Goal: Find specific page/section: Find specific page/section

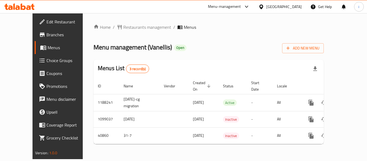
click at [263, 8] on icon at bounding box center [261, 6] width 4 height 5
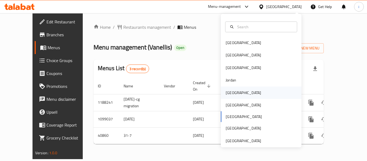
click at [228, 93] on div "[GEOGRAPHIC_DATA]" at bounding box center [242, 93] width 35 height 6
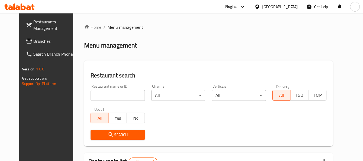
click at [33, 41] on span "Branches" at bounding box center [54, 41] width 42 height 6
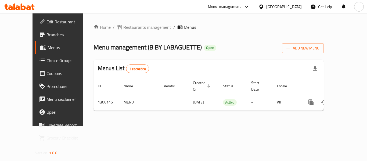
click at [20, 4] on icon at bounding box center [19, 6] width 30 height 6
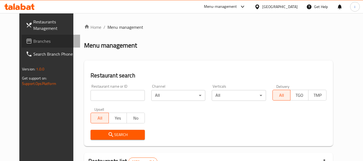
click at [39, 42] on span "Branches" at bounding box center [54, 41] width 42 height 6
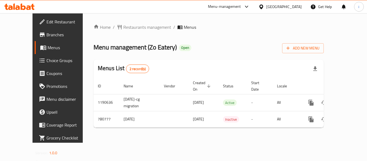
drag, startPoint x: 283, startPoint y: 9, endPoint x: 276, endPoint y: 12, distance: 7.6
click at [264, 9] on icon at bounding box center [261, 7] width 6 height 6
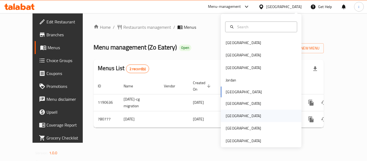
click at [236, 113] on div "Qatar" at bounding box center [261, 116] width 81 height 12
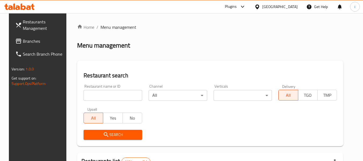
click at [23, 39] on span "Branches" at bounding box center [44, 41] width 42 height 6
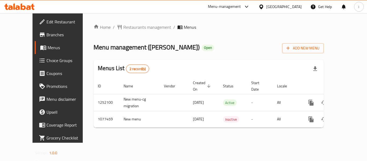
click at [290, 10] on div "[GEOGRAPHIC_DATA]" at bounding box center [280, 6] width 52 height 13
click at [294, 10] on div "[GEOGRAPHIC_DATA]" at bounding box center [283, 7] width 35 height 6
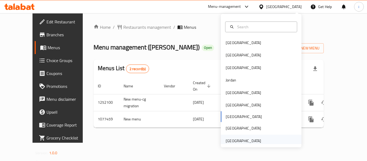
click at [251, 139] on div "[GEOGRAPHIC_DATA]" at bounding box center [242, 141] width 35 height 6
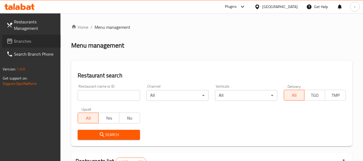
click at [25, 43] on span "Branches" at bounding box center [35, 41] width 42 height 6
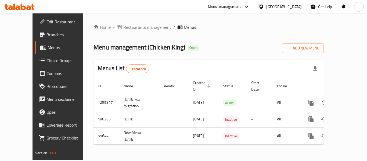
click at [282, 4] on div "[GEOGRAPHIC_DATA]" at bounding box center [283, 7] width 35 height 6
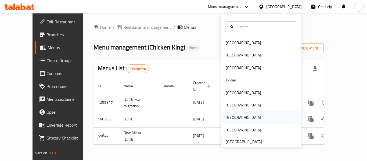
click at [227, 117] on div "[GEOGRAPHIC_DATA]" at bounding box center [242, 117] width 35 height 6
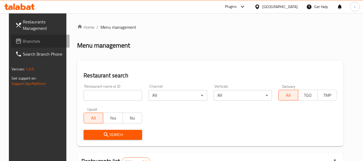
click at [26, 44] on span "Branches" at bounding box center [44, 41] width 42 height 6
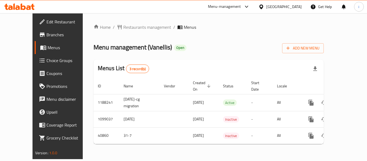
click at [200, 23] on div "Home / Restaurants management / Menus Menu management ( Vanellis ) Open Add New…" at bounding box center [209, 86] width 252 height 146
click at [123, 30] on span "Restaurants management" at bounding box center [147, 27] width 48 height 6
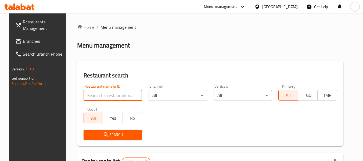
click at [108, 99] on input "search" at bounding box center [112, 95] width 59 height 11
paste input "11244"
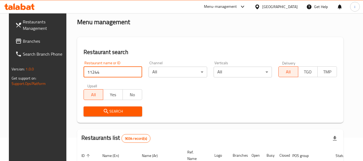
scroll to position [54, 0]
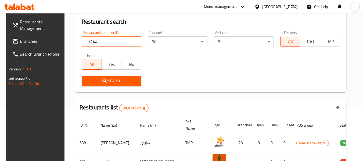
type input "11244"
click at [101, 83] on icon "submit" at bounding box center [104, 81] width 6 height 6
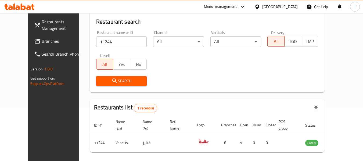
click at [237, 7] on div "Menu-management" at bounding box center [220, 6] width 33 height 6
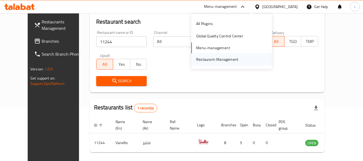
click at [226, 58] on div "Restaurant-Management" at bounding box center [217, 59] width 42 height 6
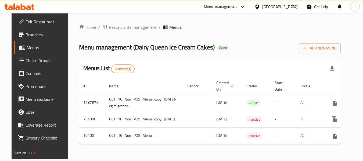
click at [123, 26] on span "Restaurants management" at bounding box center [133, 27] width 48 height 6
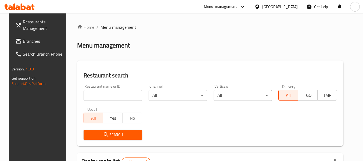
click at [122, 96] on input "search" at bounding box center [112, 95] width 59 height 11
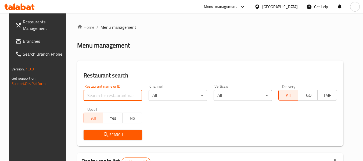
paste input "6042"
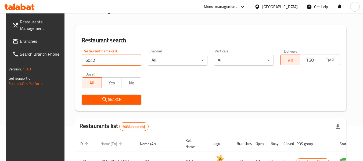
scroll to position [81, 0]
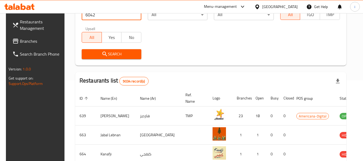
type input "6042"
click at [115, 57] on span "Search" at bounding box center [111, 54] width 51 height 7
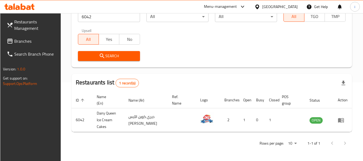
scroll to position [74, 0]
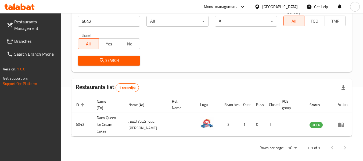
click at [260, 9] on icon at bounding box center [257, 7] width 6 height 6
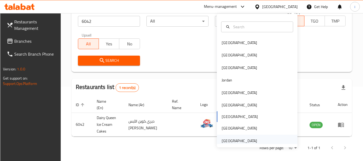
click at [256, 141] on div "United Arab Emirates" at bounding box center [257, 140] width 81 height 12
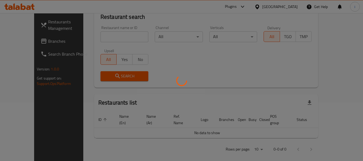
scroll to position [74, 0]
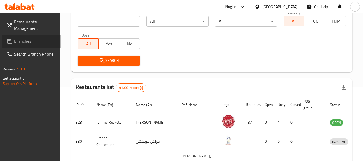
click at [21, 44] on span "Branches" at bounding box center [35, 41] width 42 height 6
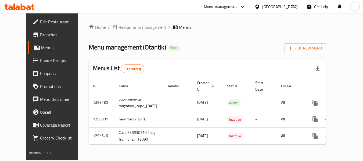
click at [118, 29] on span "Restaurants management" at bounding box center [142, 27] width 48 height 6
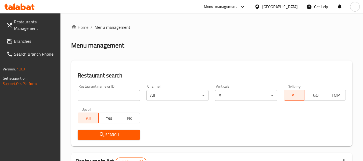
click at [135, 89] on div "Restaurant name or ID Restaurant name or ID" at bounding box center [109, 92] width 62 height 16
click at [129, 94] on input "search" at bounding box center [109, 95] width 62 height 11
paste input "661938"
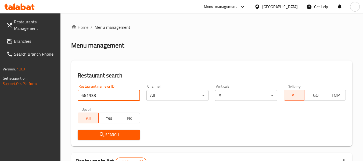
type input "661938"
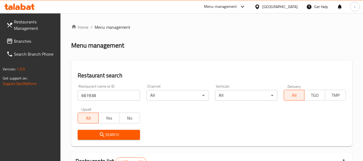
click at [91, 130] on button "Search" at bounding box center [109, 135] width 62 height 10
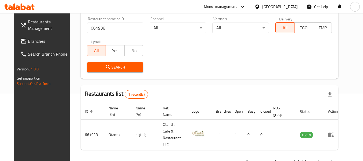
scroll to position [74, 0]
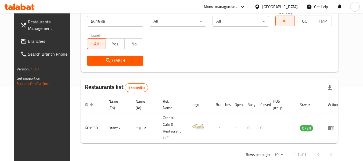
click at [280, 10] on div "United Arab Emirates" at bounding box center [276, 6] width 52 height 13
click at [274, 6] on div "United Arab Emirates" at bounding box center [279, 7] width 35 height 6
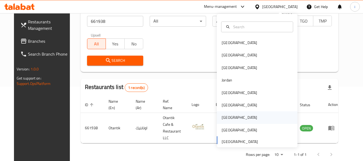
click at [229, 116] on div "[GEOGRAPHIC_DATA]" at bounding box center [239, 117] width 44 height 12
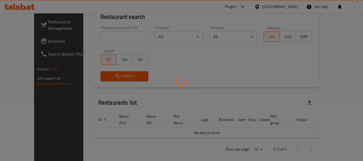
scroll to position [74, 0]
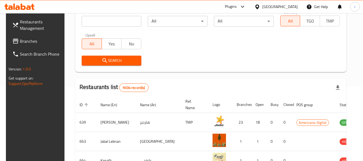
click at [27, 44] on span "Branches" at bounding box center [41, 41] width 42 height 6
